Goal: Find specific page/section: Find specific page/section

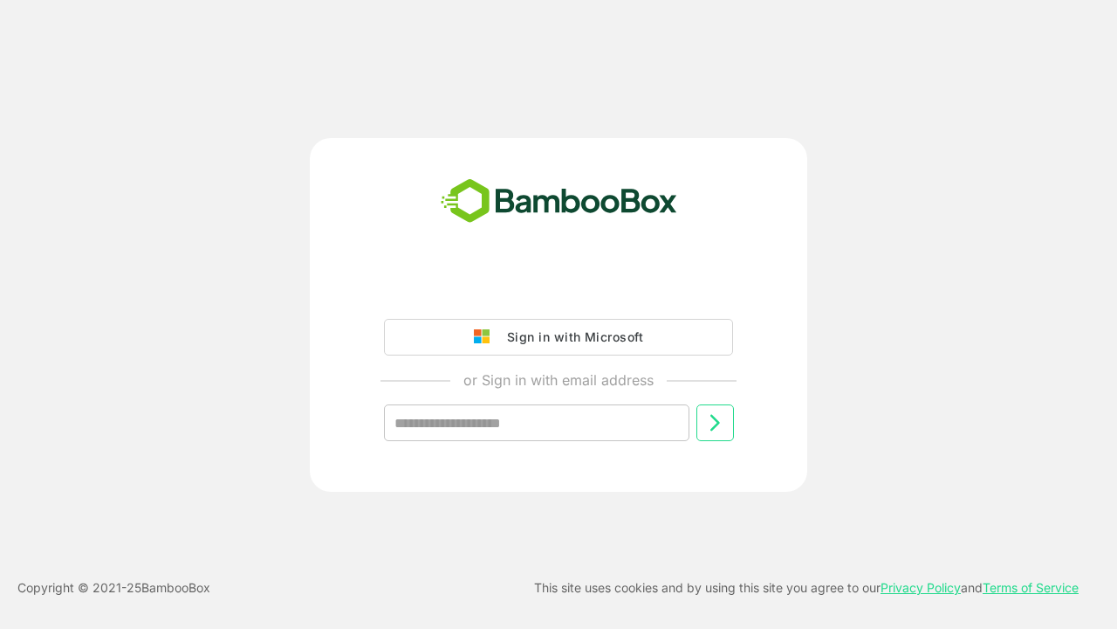
type input "**********"
click at [715, 423] on icon at bounding box center [715, 422] width 21 height 21
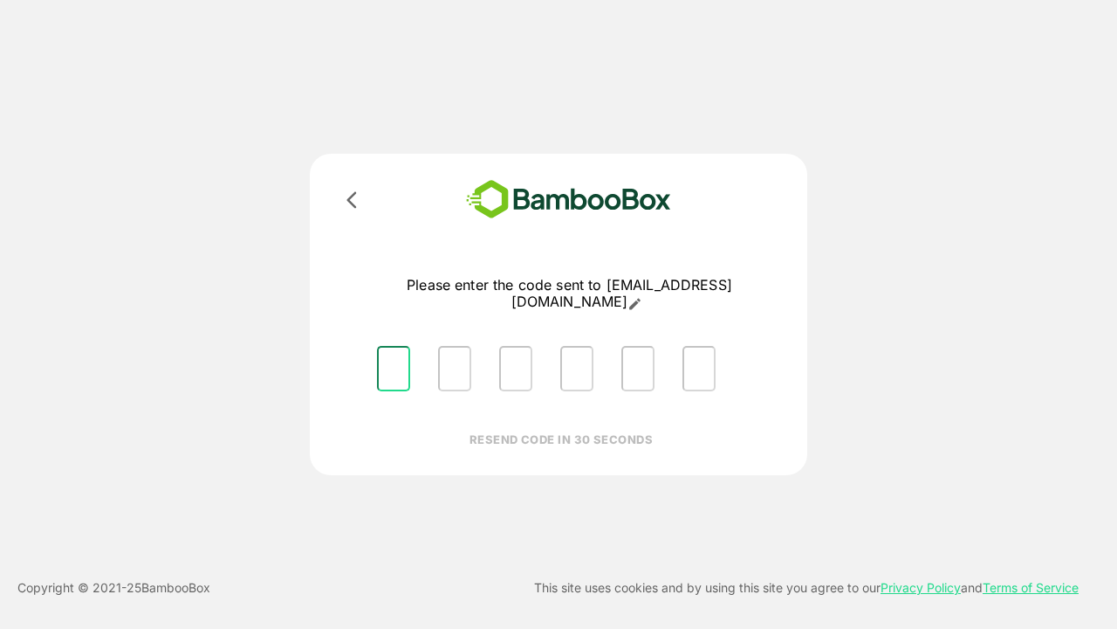
type input "*"
